Goal: Task Accomplishment & Management: Manage account settings

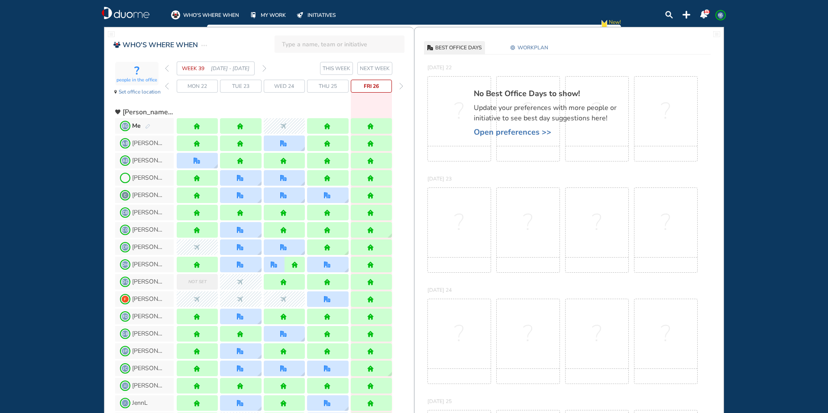
drag, startPoint x: 265, startPoint y: 69, endPoint x: 316, endPoint y: 69, distance: 51.1
click at [265, 69] on img "forward week" at bounding box center [265, 68] width 4 height 7
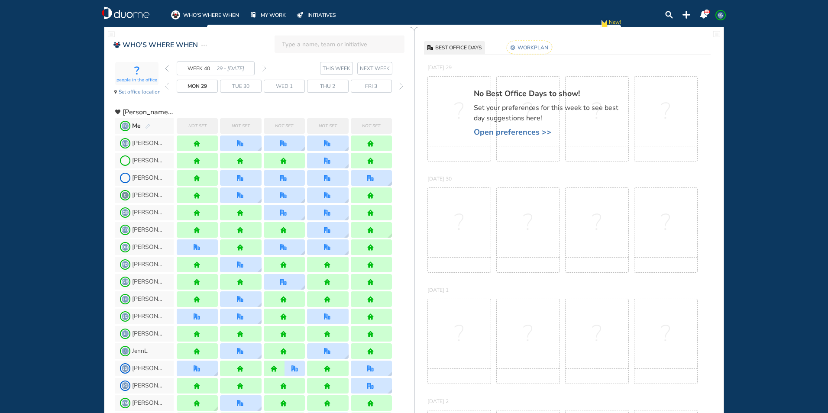
click at [528, 49] on rect at bounding box center [529, 47] width 45 height 13
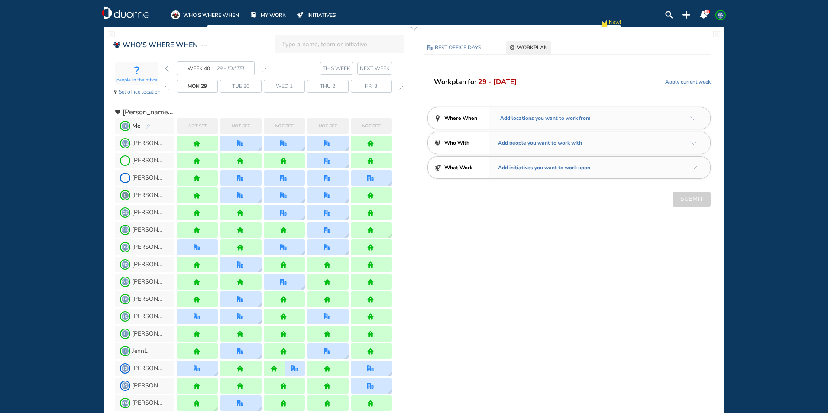
click at [697, 117] on img "arrow-down-a5b4c4" at bounding box center [694, 119] width 7 height 4
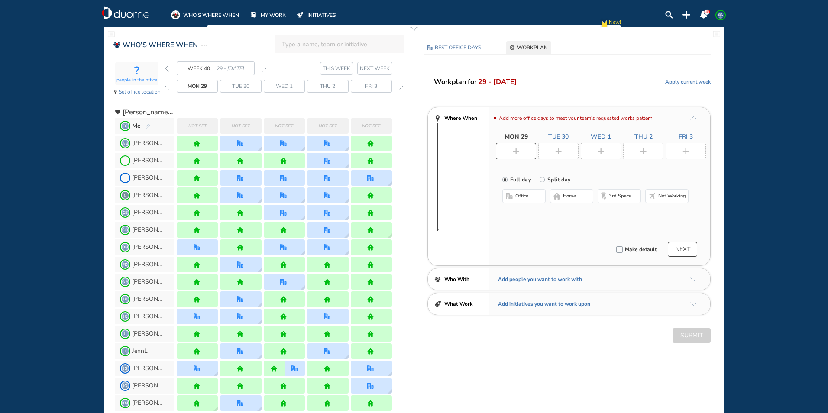
click at [517, 147] on div at bounding box center [516, 151] width 40 height 16
click at [521, 195] on span "office" at bounding box center [522, 196] width 13 height 7
click at [534, 215] on button "Select location" at bounding box center [525, 213] width 35 height 9
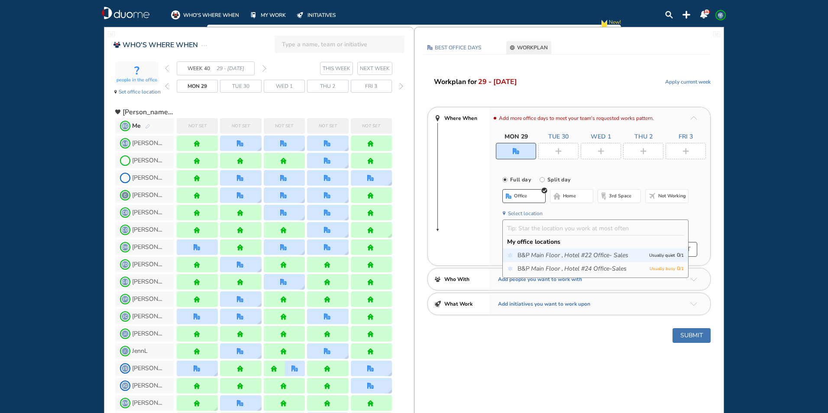
click at [562, 257] on icon "Main Floor ," at bounding box center [547, 255] width 32 height 9
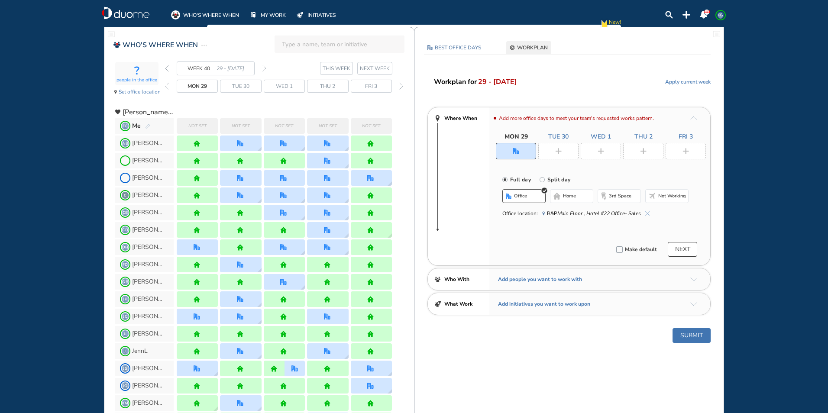
click at [558, 151] on img "plus-rounded-bdbdbd" at bounding box center [558, 151] width 6 height 6
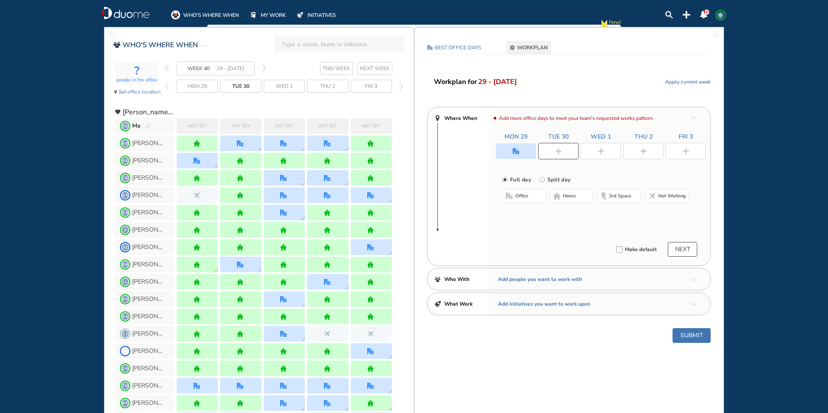
drag, startPoint x: 567, startPoint y: 199, endPoint x: 593, endPoint y: 176, distance: 35.3
click at [569, 199] on span "home" at bounding box center [569, 196] width 13 height 7
click at [602, 151] on img "plus-rounded-bdbdbd" at bounding box center [601, 151] width 6 height 6
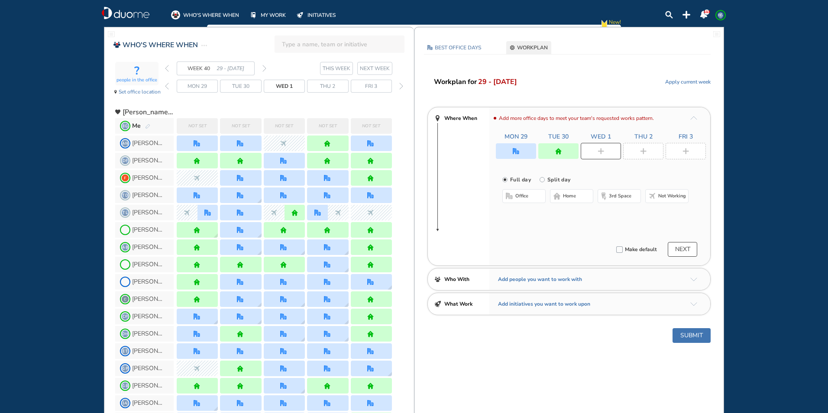
click at [574, 196] on span "home" at bounding box center [569, 196] width 13 height 7
click at [645, 151] on img "plus-rounded-bdbdbd" at bounding box center [643, 151] width 6 height 6
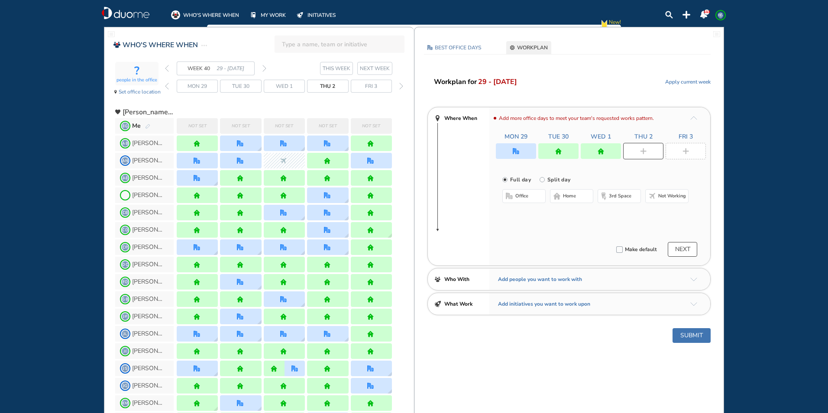
click at [562, 198] on button "home" at bounding box center [571, 196] width 43 height 14
click at [688, 152] on img "plus-rounded-bdbdbd" at bounding box center [686, 151] width 6 height 6
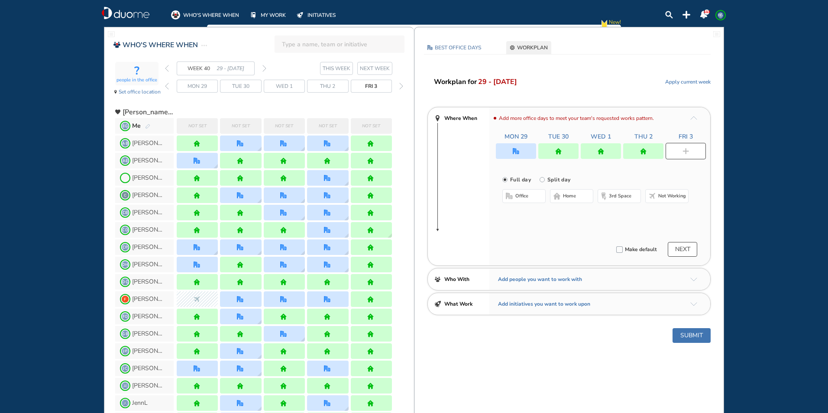
drag, startPoint x: 514, startPoint y: 197, endPoint x: 519, endPoint y: 203, distance: 8.1
click at [515, 197] on button "office" at bounding box center [524, 196] width 43 height 14
click at [519, 214] on button "Select location" at bounding box center [525, 213] width 35 height 9
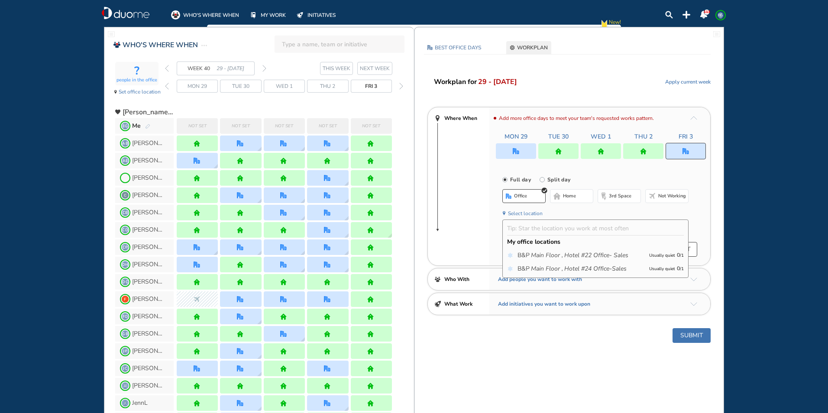
click at [533, 256] on icon "Main Floor ," at bounding box center [547, 255] width 32 height 9
click at [691, 336] on button "Submit" at bounding box center [692, 335] width 38 height 15
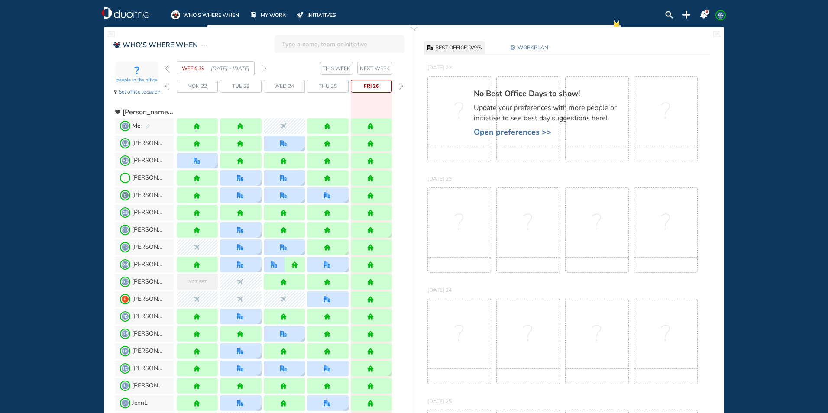
click at [264, 67] on img "forward week" at bounding box center [265, 68] width 4 height 7
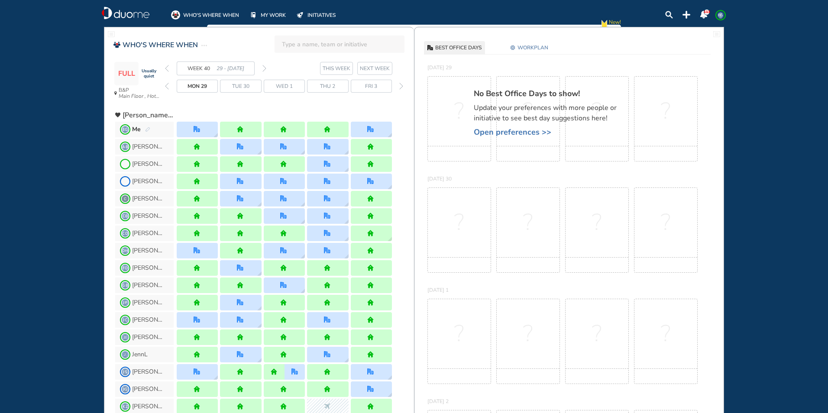
click at [536, 48] on span "WORKPLAN" at bounding box center [533, 47] width 31 height 9
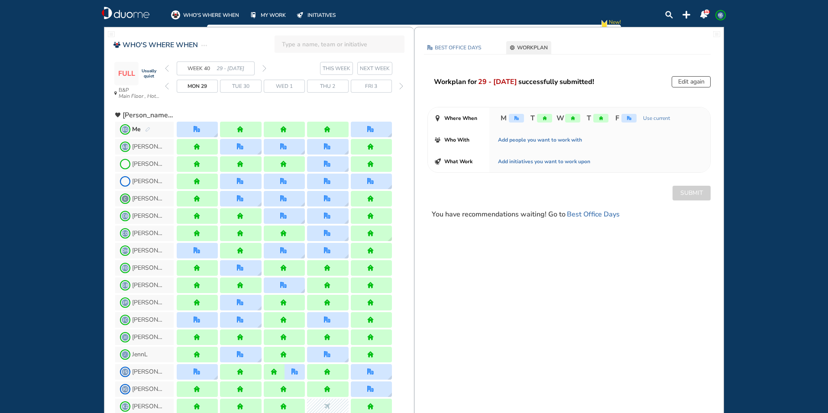
click at [688, 78] on button "Edit again" at bounding box center [691, 81] width 39 height 11
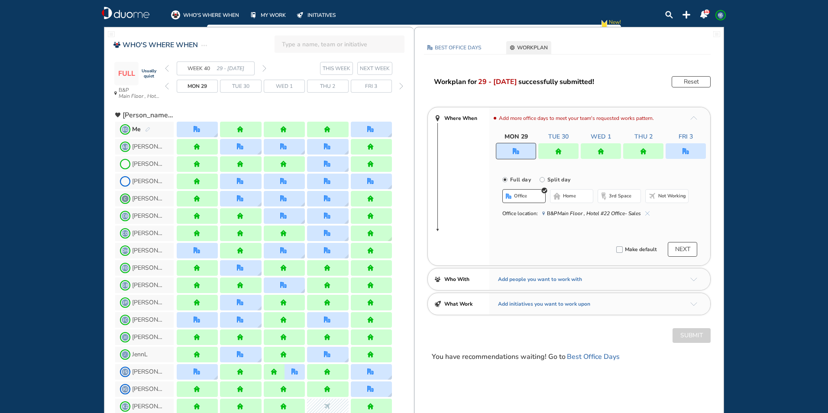
click at [640, 153] on img "home" at bounding box center [643, 151] width 6 height 6
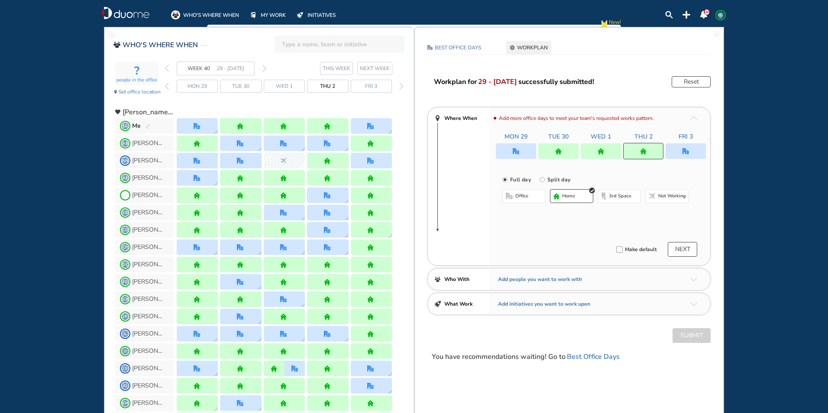
click at [558, 179] on label "Split day" at bounding box center [558, 179] width 25 height 11
click at [557, 179] on input "Split day" at bounding box center [548, 184] width 17 height 17
radio input "false"
radio input "true"
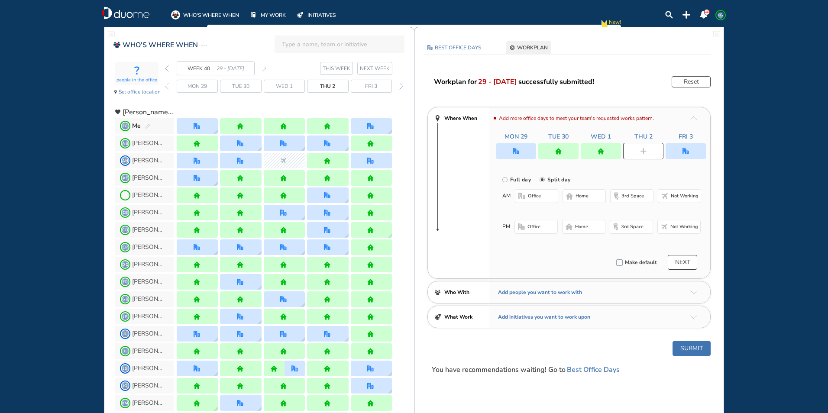
click at [574, 194] on button "home" at bounding box center [584, 196] width 43 height 14
click at [673, 227] on span "Not working" at bounding box center [685, 227] width 28 height 7
click at [691, 346] on button "Submit" at bounding box center [692, 348] width 38 height 15
